Goal: Task Accomplishment & Management: Check status

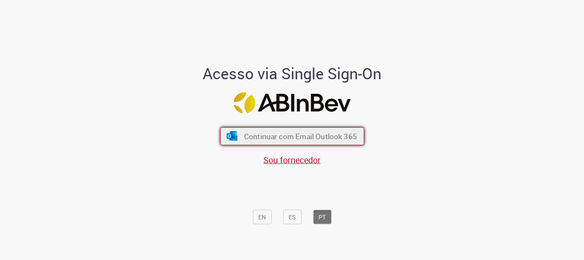
click at [234, 128] on button "Continuar com Email Outlook 365" at bounding box center [292, 136] width 144 height 18
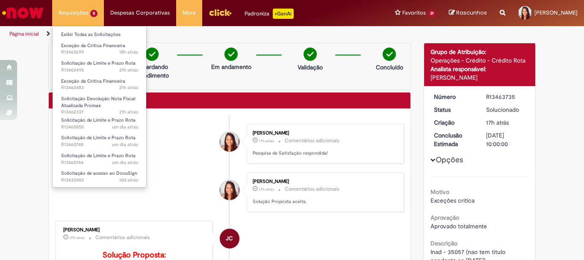
click at [76, 10] on li "Requisições 8 Exibir Todas as Solicitações Exceção da Crítica Financeira 18h at…" at bounding box center [78, 13] width 52 height 26
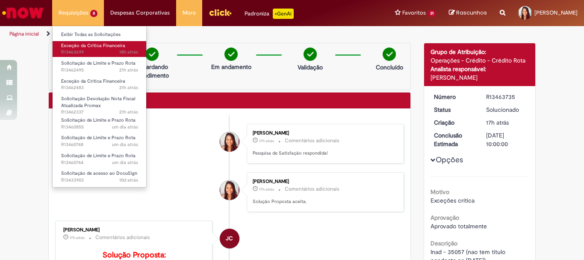
click at [90, 53] on span "18h atrás 18 horas atrás R13463699" at bounding box center [99, 52] width 77 height 7
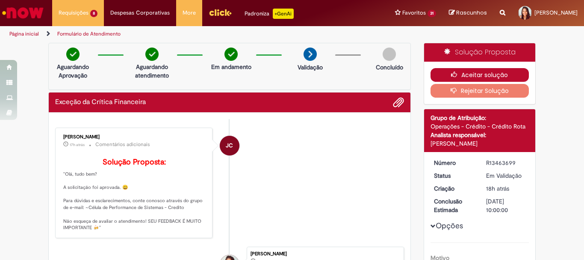
click at [510, 71] on button "Aceitar solução" at bounding box center [480, 75] width 99 height 14
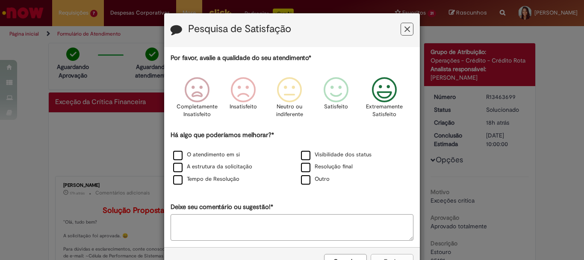
drag, startPoint x: 389, startPoint y: 90, endPoint x: 381, endPoint y: 90, distance: 7.7
click at [388, 89] on icon "Feedback" at bounding box center [385, 90] width 32 height 26
click at [217, 166] on label "A estrutura da solicitação" at bounding box center [212, 167] width 79 height 8
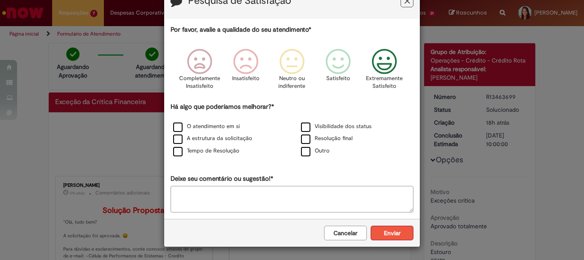
click at [402, 234] on button "Enviar" at bounding box center [392, 232] width 43 height 15
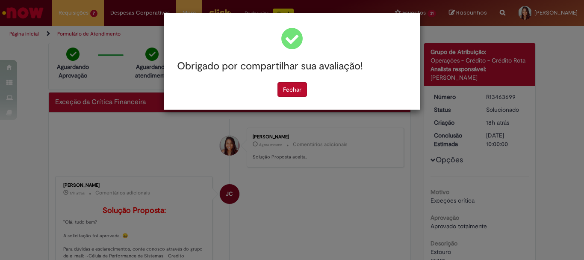
scroll to position [0, 0]
click at [289, 92] on button "Fechar" at bounding box center [293, 89] width 30 height 15
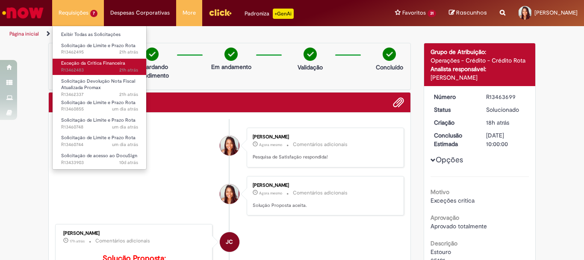
click at [90, 63] on span "Exceção da Crítica Financeira" at bounding box center [93, 63] width 64 height 6
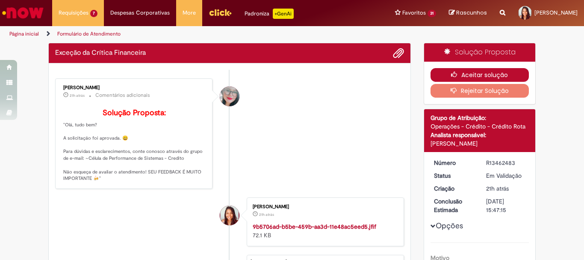
click at [447, 73] on button "Aceitar solução" at bounding box center [480, 75] width 99 height 14
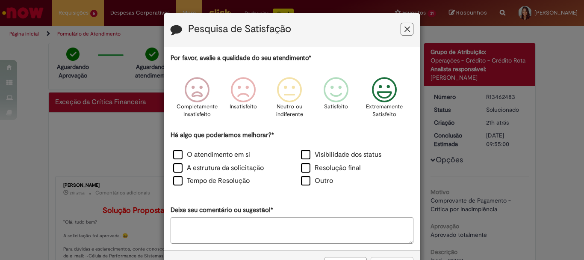
click at [374, 98] on icon "Feedback" at bounding box center [385, 90] width 32 height 26
click at [174, 183] on label "Tempo de Resolução" at bounding box center [211, 181] width 77 height 10
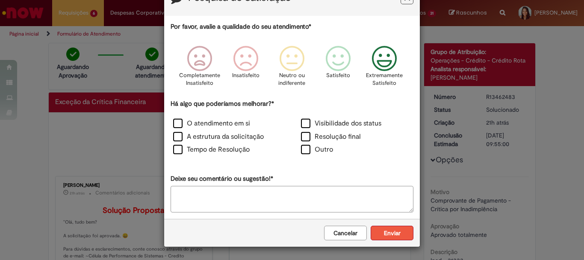
click at [391, 232] on button "Enviar" at bounding box center [392, 232] width 43 height 15
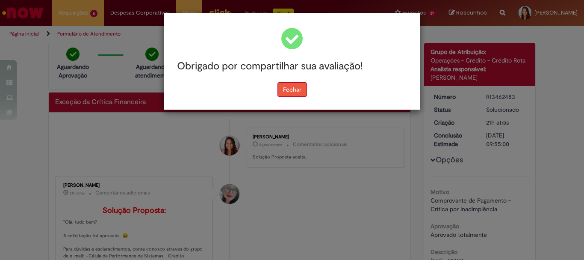
click at [291, 97] on button "Fechar" at bounding box center [293, 89] width 30 height 15
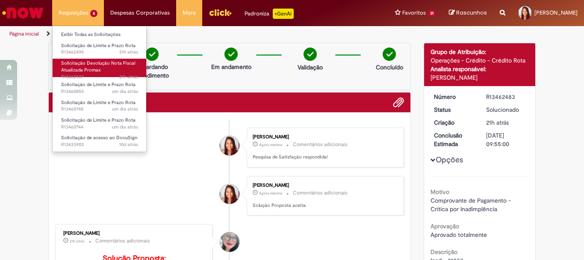
click at [83, 65] on span "Solicitação Devolução Nota Fiscal Atualizada Promax" at bounding box center [98, 66] width 74 height 13
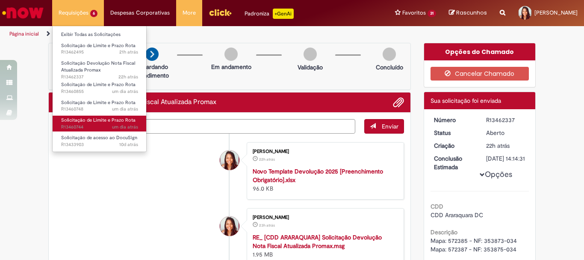
click at [104, 124] on span "um dia atrás um dia atrás R13460744" at bounding box center [99, 127] width 77 height 7
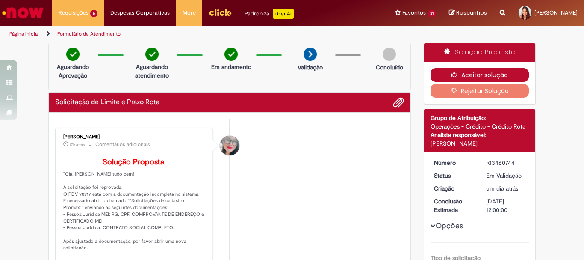
click at [470, 74] on button "Aceitar solução" at bounding box center [480, 75] width 99 height 14
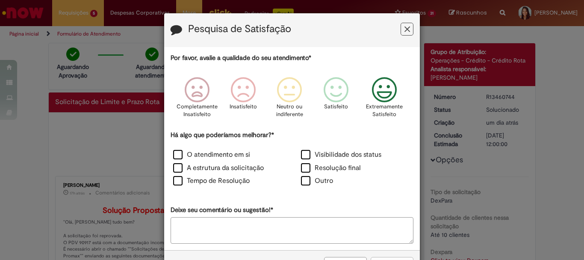
click at [388, 80] on icon "Feedback" at bounding box center [385, 90] width 32 height 26
click at [227, 164] on label "A estrutura da solicitação" at bounding box center [218, 168] width 91 height 10
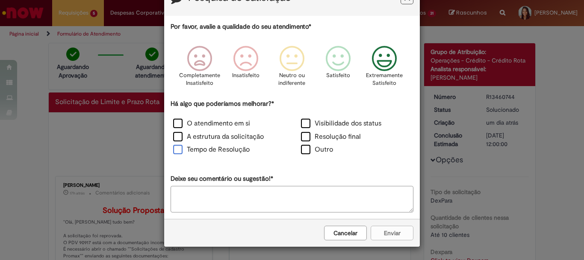
click at [184, 150] on label "Tempo de Resolução" at bounding box center [211, 150] width 77 height 10
click at [376, 231] on button "Enviar" at bounding box center [392, 232] width 43 height 15
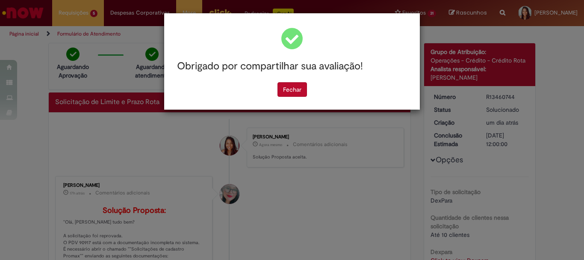
scroll to position [0, 0]
click at [285, 84] on button "Fechar" at bounding box center [293, 89] width 30 height 15
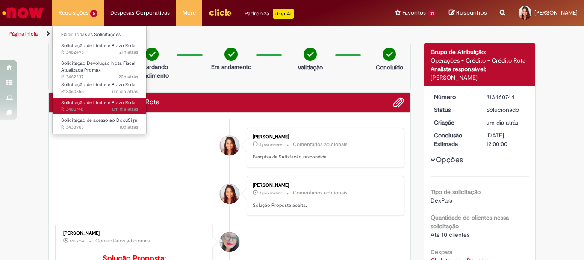
click at [92, 100] on span "Solicitação de Limite e Prazo Rota" at bounding box center [98, 102] width 74 height 6
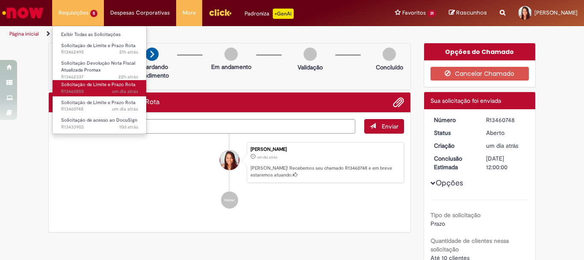
click at [106, 88] on span "um dia atrás um dia atrás R13460855" at bounding box center [99, 91] width 77 height 7
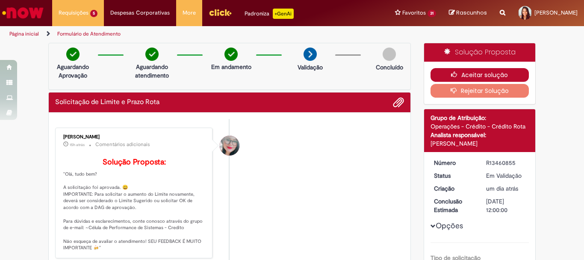
click at [431, 74] on button "Aceitar solução" at bounding box center [480, 75] width 99 height 14
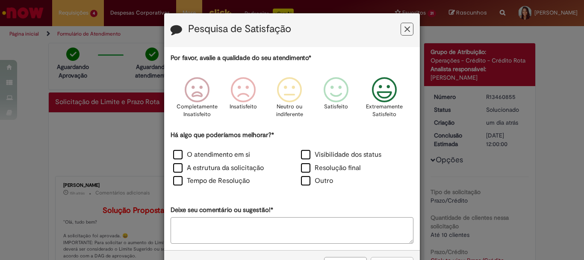
drag, startPoint x: 392, startPoint y: 88, endPoint x: 379, endPoint y: 112, distance: 27.4
click at [391, 89] on icon "Feedback" at bounding box center [385, 90] width 32 height 26
click at [207, 179] on label "Tempo de Resolução" at bounding box center [211, 181] width 77 height 10
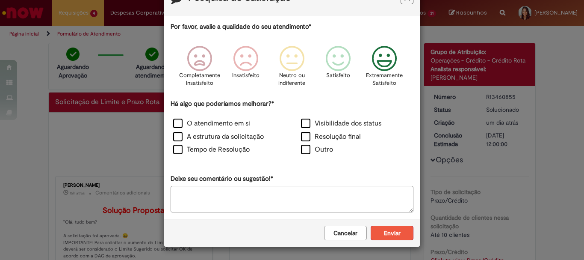
click at [380, 233] on button "Enviar" at bounding box center [392, 232] width 43 height 15
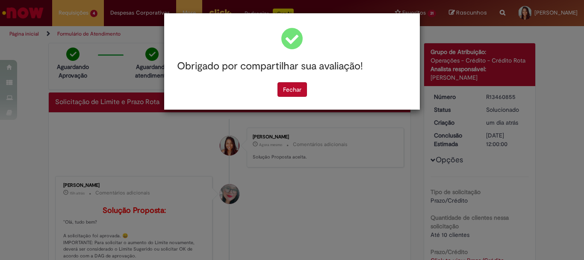
scroll to position [0, 0]
click at [288, 86] on button "Fechar" at bounding box center [293, 89] width 30 height 15
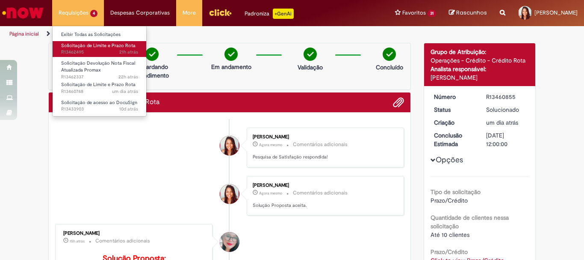
click at [110, 50] on span "21h atrás 21 horas atrás R13462495" at bounding box center [99, 52] width 77 height 7
